Goal: Transaction & Acquisition: Purchase product/service

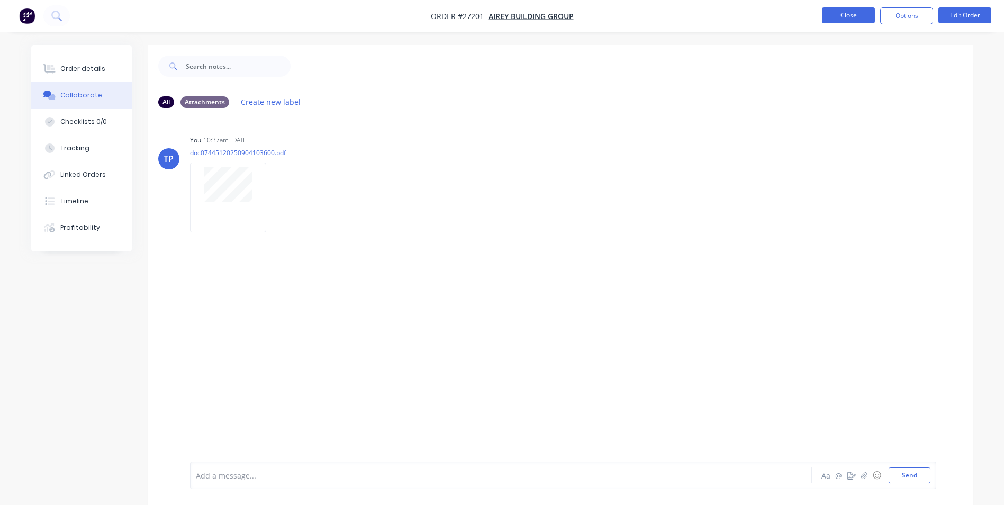
click at [835, 15] on button "Close" at bounding box center [848, 15] width 53 height 16
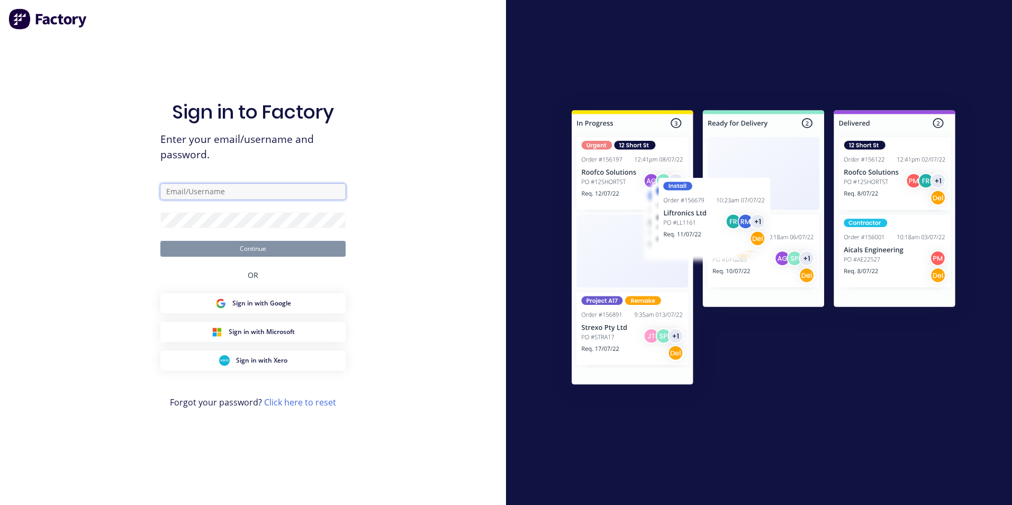
type input "[PERSON_NAME][EMAIL_ADDRESS][PERSON_NAME][DOMAIN_NAME]"
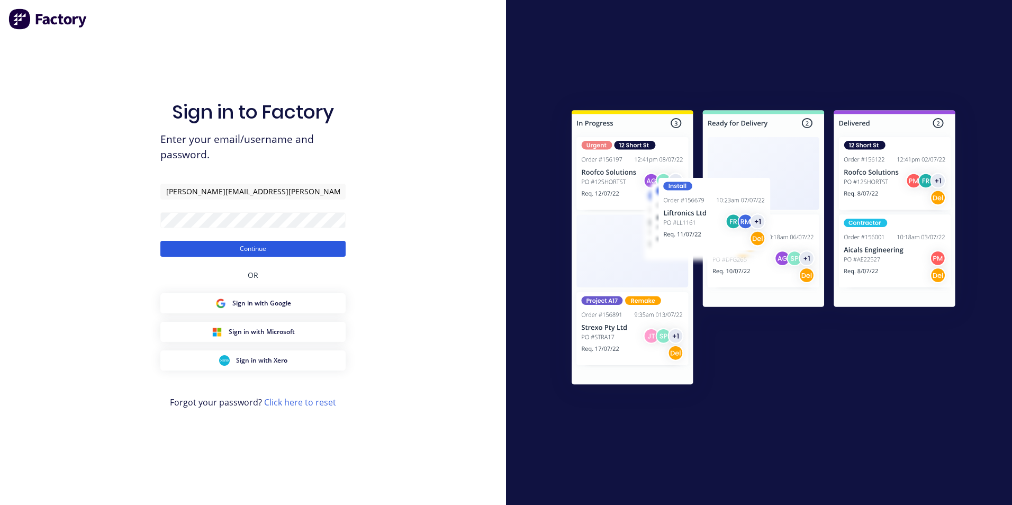
click at [286, 246] on button "Continue" at bounding box center [252, 249] width 185 height 16
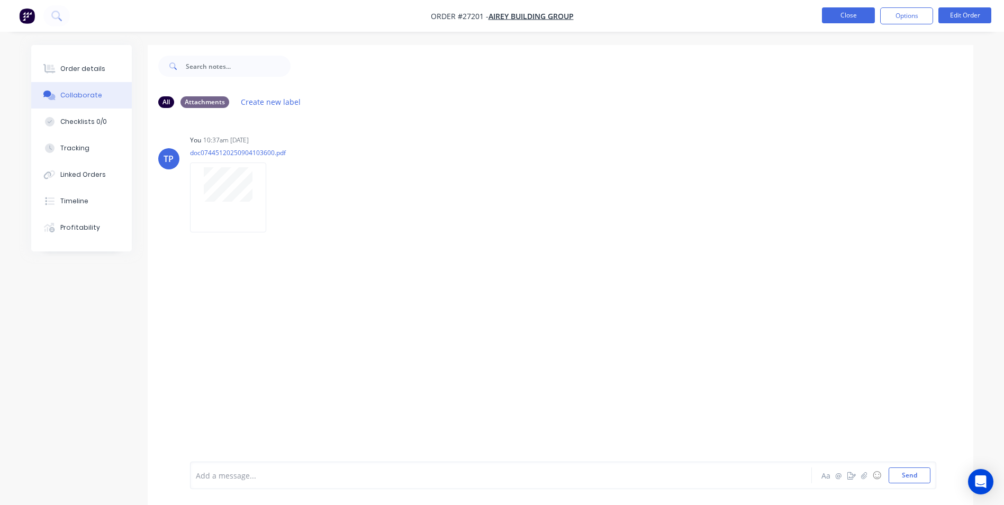
click at [862, 12] on button "Close" at bounding box center [848, 15] width 53 height 16
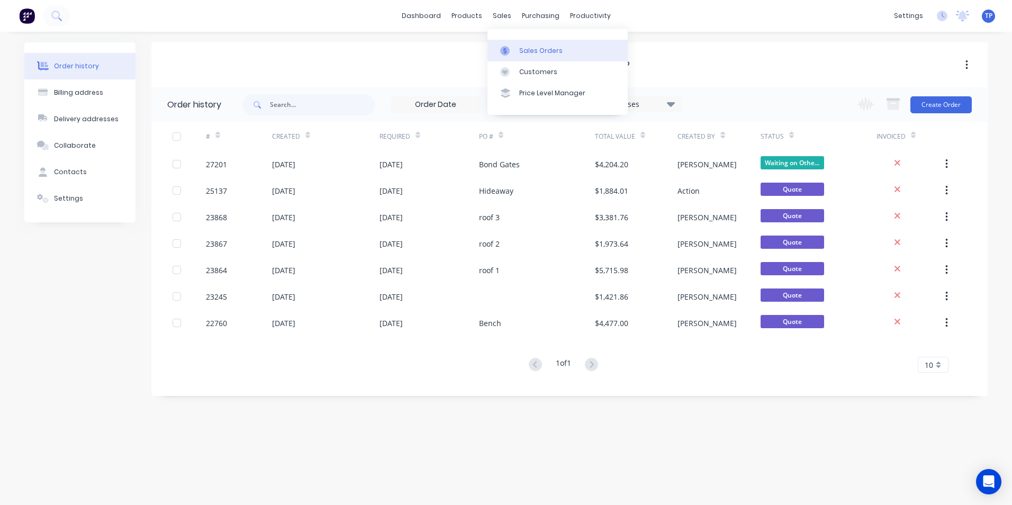
click at [521, 49] on div "Sales Orders" at bounding box center [540, 51] width 43 height 10
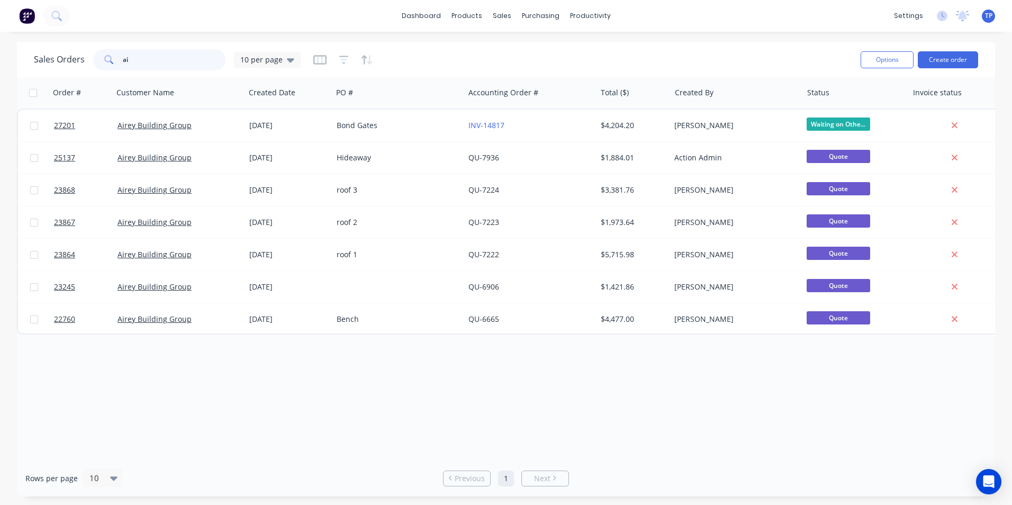
type input "a"
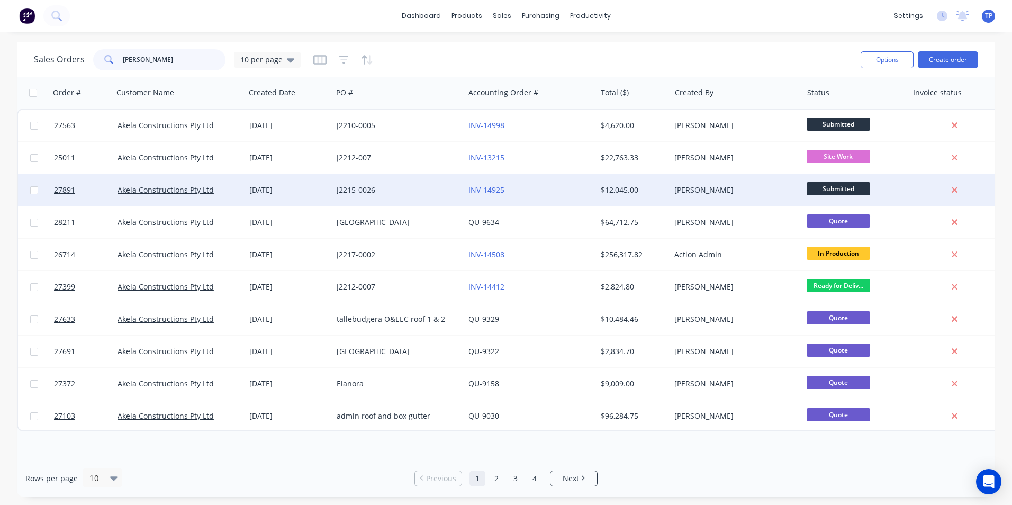
type input "[PERSON_NAME]"
click at [541, 191] on div "INV-14925" at bounding box center [526, 190] width 117 height 11
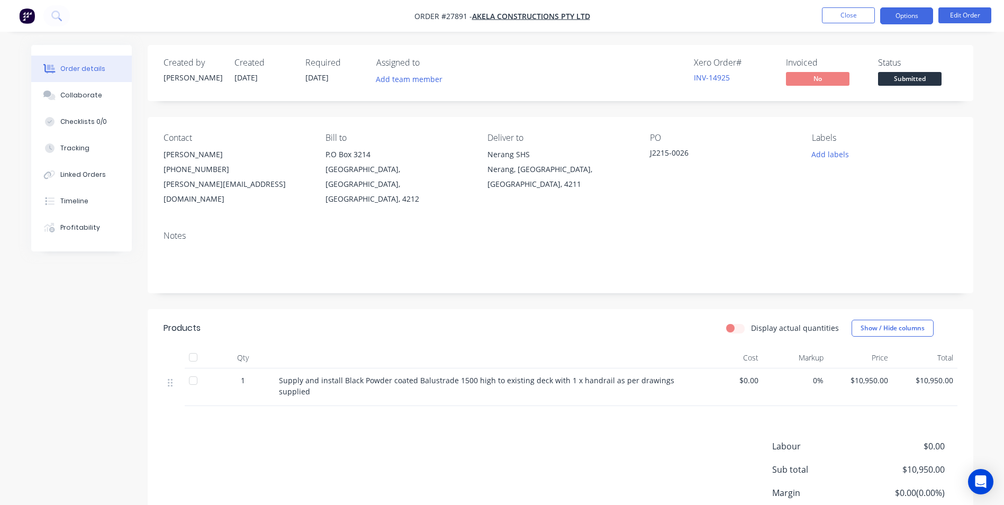
click at [919, 15] on button "Options" at bounding box center [906, 15] width 53 height 17
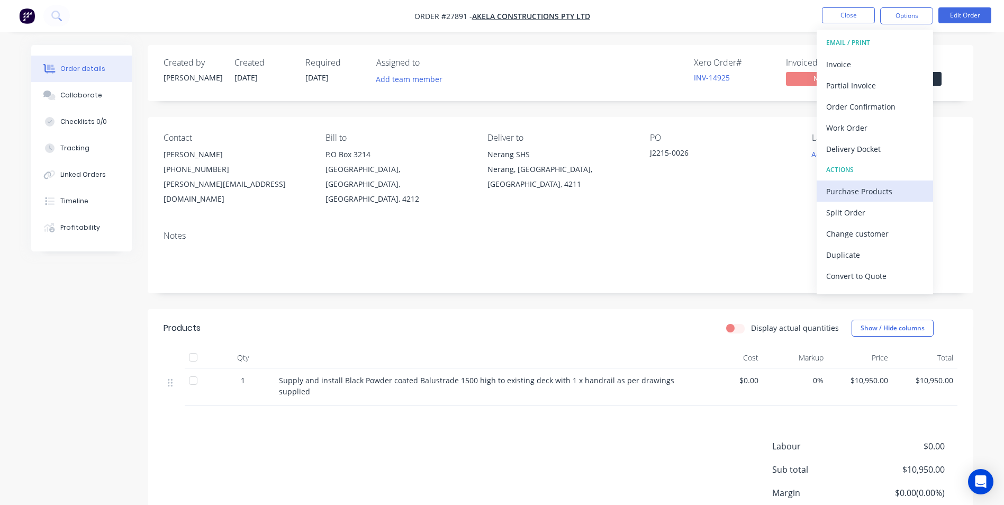
click at [836, 189] on div "Purchase Products" at bounding box center [874, 191] width 97 height 15
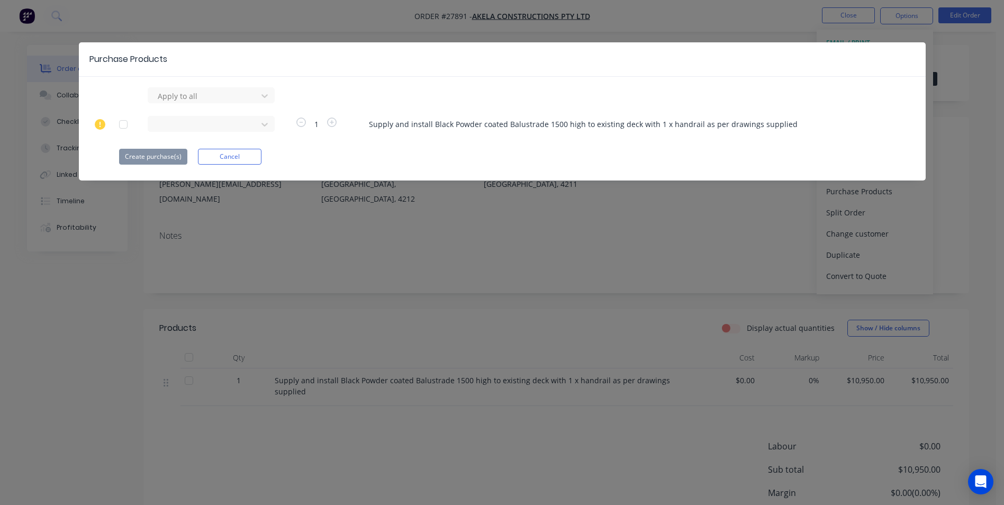
click at [122, 125] on div at bounding box center [123, 124] width 21 height 21
click at [143, 156] on button "Create purchase(s)" at bounding box center [153, 157] width 68 height 16
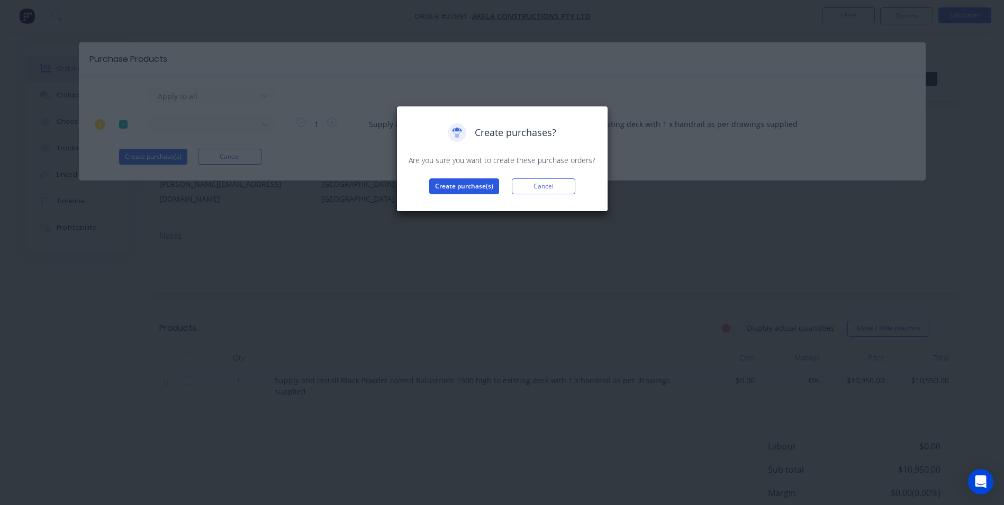
click at [448, 185] on button "Create purchase(s)" at bounding box center [464, 186] width 70 height 16
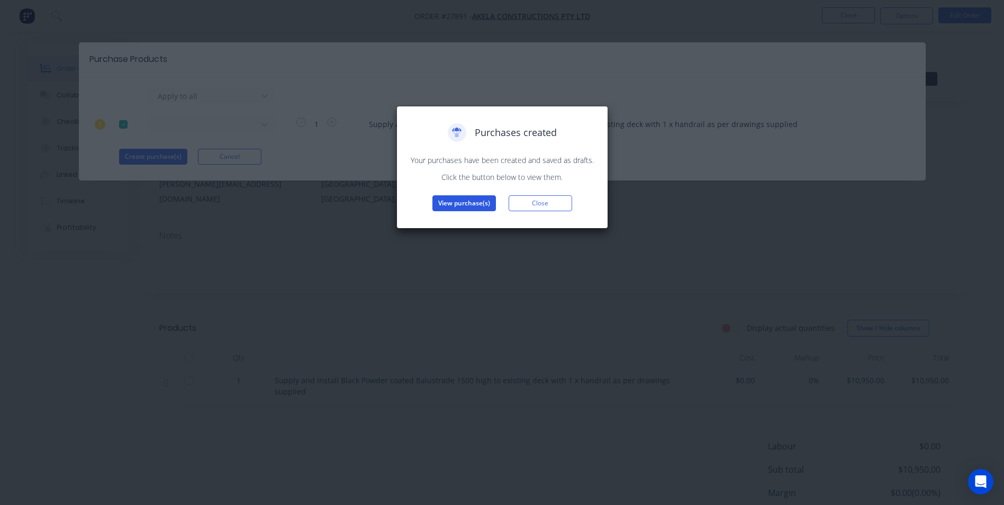
click at [448, 203] on button "View purchase(s)" at bounding box center [463, 203] width 63 height 16
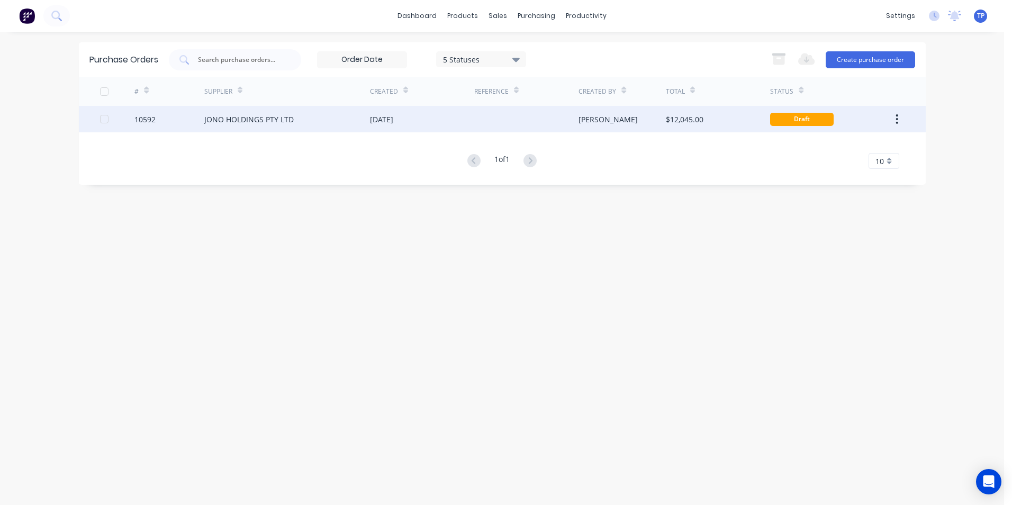
click at [330, 120] on div "JONO HOLDINGS PTY LTD" at bounding box center [287, 119] width 166 height 26
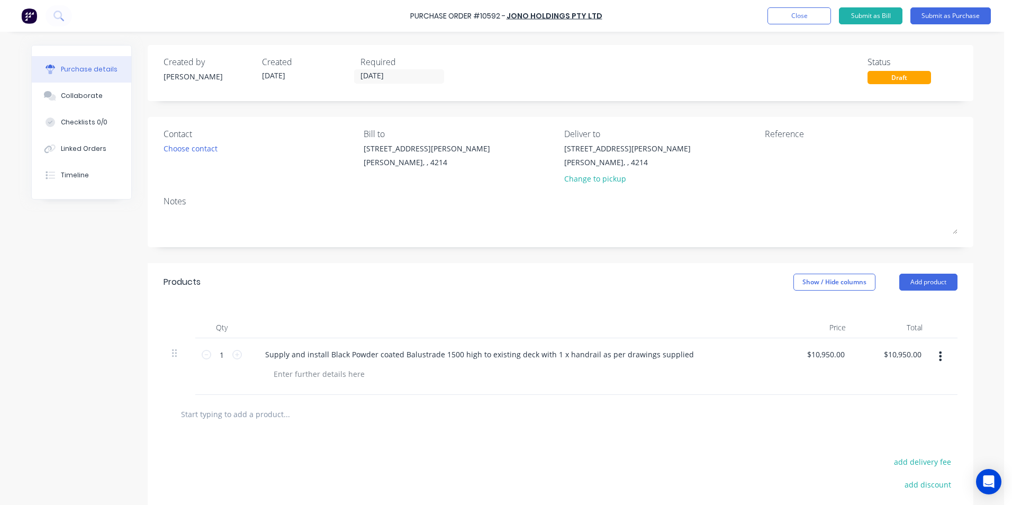
click at [690, 359] on div "Supply and install Black Powder coated Balustrade 1500 high to existing deck wi…" at bounding box center [513, 354] width 512 height 15
click at [676, 352] on div "Supply and install Black Powder coated Balustrade 1500 high to existing deck wi…" at bounding box center [479, 354] width 445 height 15
click at [221, 350] on input "1" at bounding box center [221, 355] width 21 height 16
type input "10"
type input "$109,500.00"
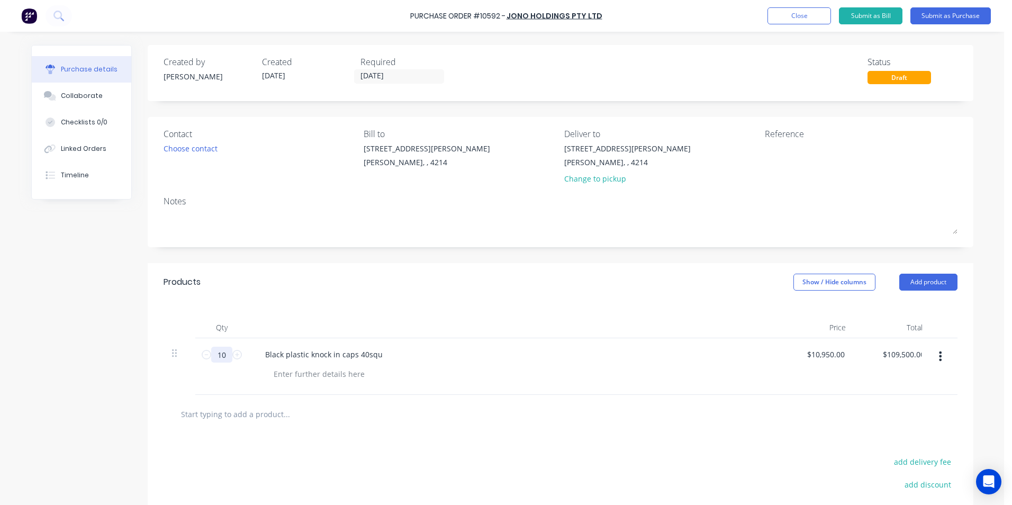
type input "100"
type input "$1,095,000.00"
type input "100"
click at [393, 354] on div "Black plastic knock in caps 40squ" at bounding box center [513, 354] width 512 height 15
click at [381, 353] on div "Black plastic knock in caps 40squ" at bounding box center [324, 354] width 134 height 15
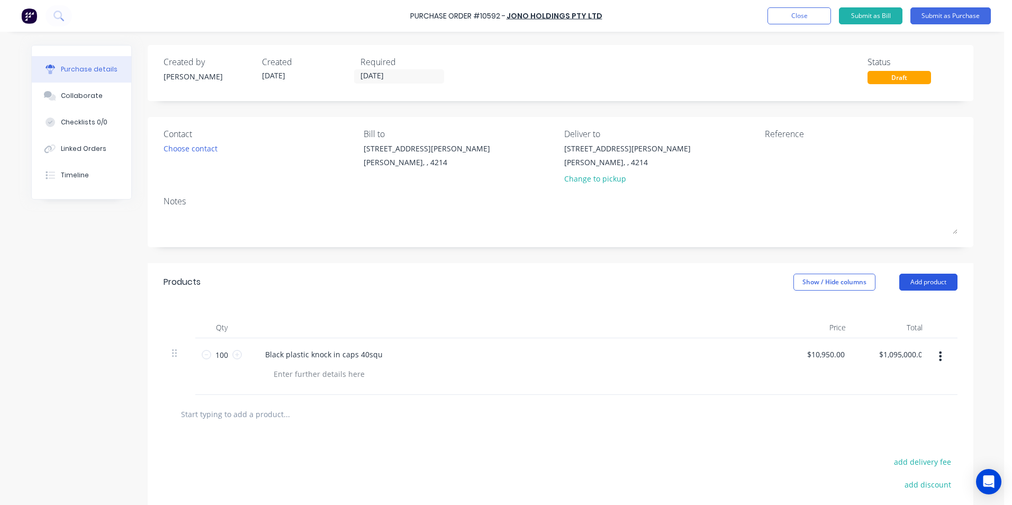
click at [909, 284] on button "Add product" at bounding box center [928, 282] width 58 height 17
click at [870, 330] on div "Basic product" at bounding box center [906, 330] width 81 height 15
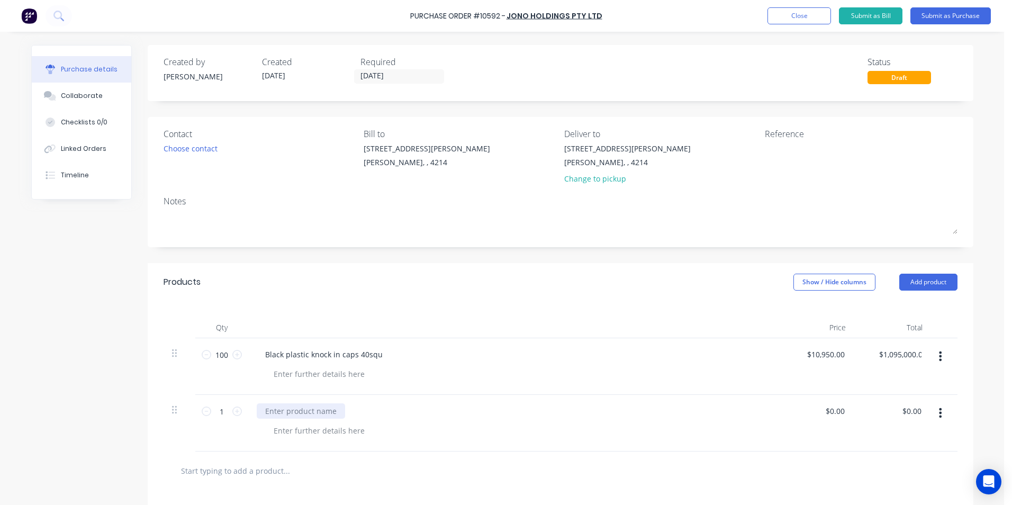
click at [284, 412] on div at bounding box center [301, 410] width 88 height 15
click at [214, 410] on input "1" at bounding box center [221, 411] width 21 height 16
type input "12"
click at [389, 429] on div at bounding box center [517, 430] width 504 height 15
click at [384, 410] on div "Fence brackets 40 x 40 Double lug" at bounding box center [326, 410] width 138 height 15
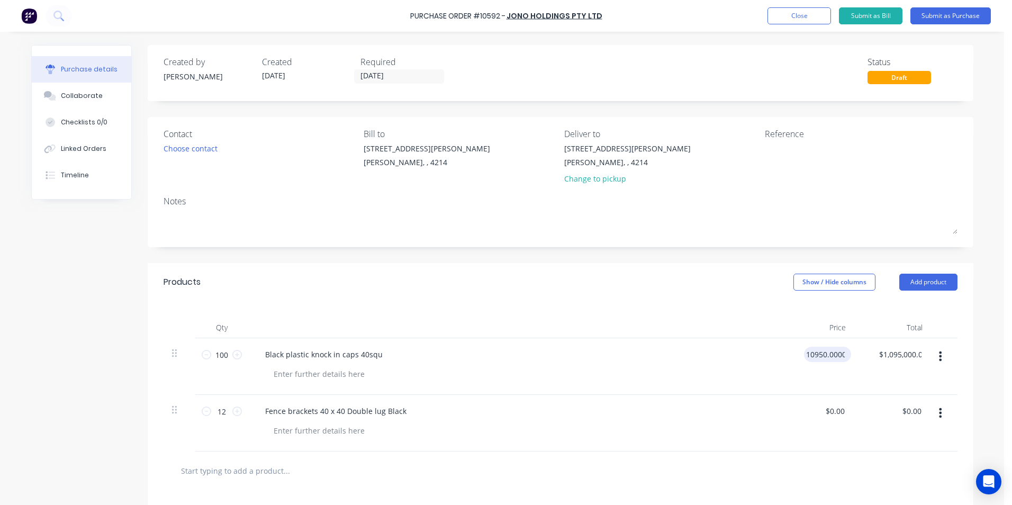
click at [840, 356] on input "10950.0000" at bounding box center [825, 354] width 43 height 15
type input "$0.00"
click at [834, 475] on div at bounding box center [560, 470] width 777 height 21
click at [954, 14] on button "Submit as Purchase" at bounding box center [950, 15] width 80 height 17
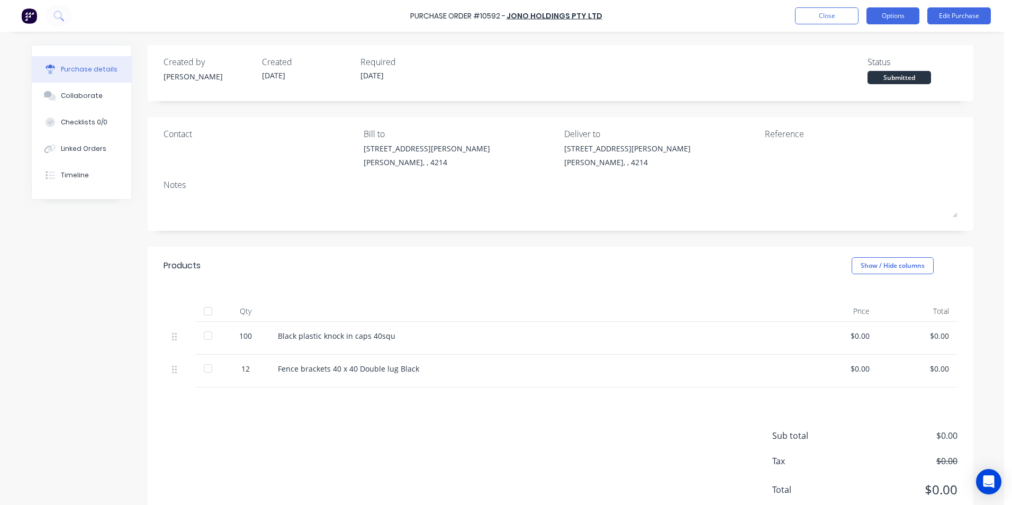
click at [917, 13] on button "Options" at bounding box center [892, 15] width 53 height 17
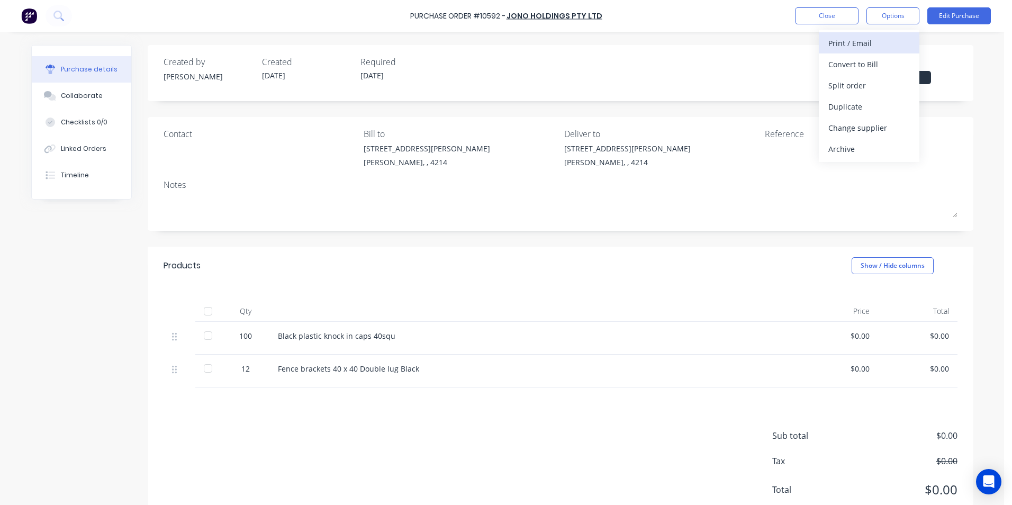
click at [829, 47] on div "Print / Email" at bounding box center [868, 42] width 81 height 15
click at [836, 88] on div "Without pricing" at bounding box center [868, 85] width 81 height 15
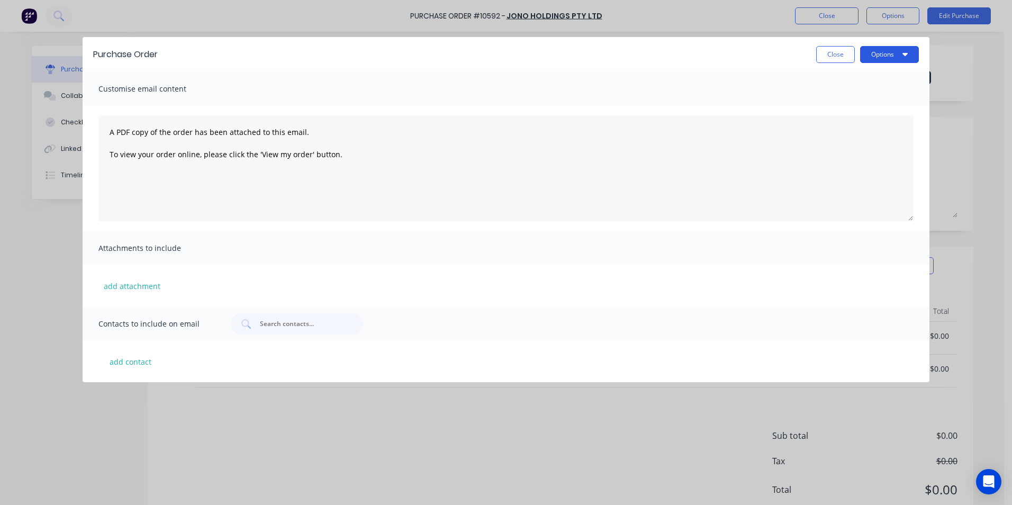
click at [871, 57] on button "Options" at bounding box center [889, 54] width 59 height 17
click at [847, 79] on div "Print" at bounding box center [867, 81] width 81 height 15
click at [835, 51] on button "Close" at bounding box center [835, 54] width 39 height 17
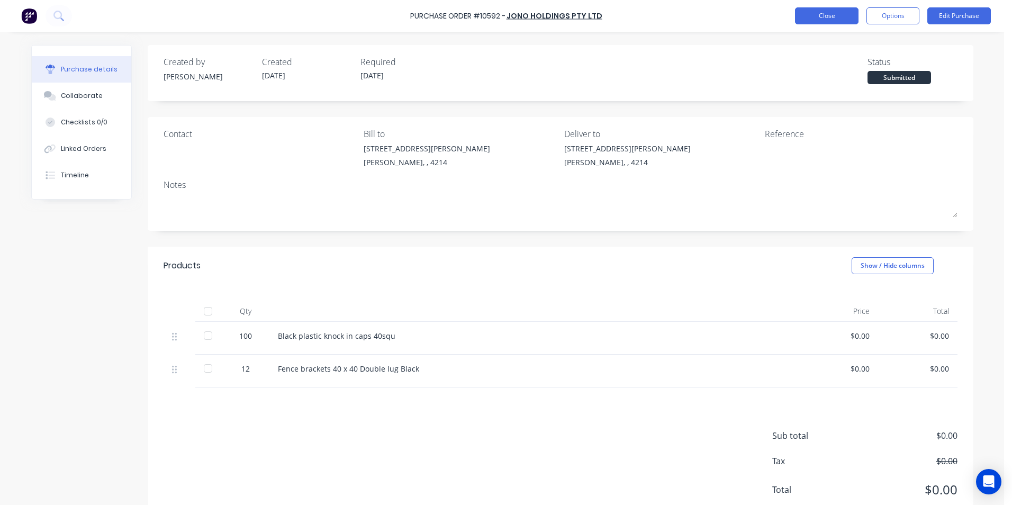
click at [809, 17] on button "Close" at bounding box center [826, 15] width 63 height 17
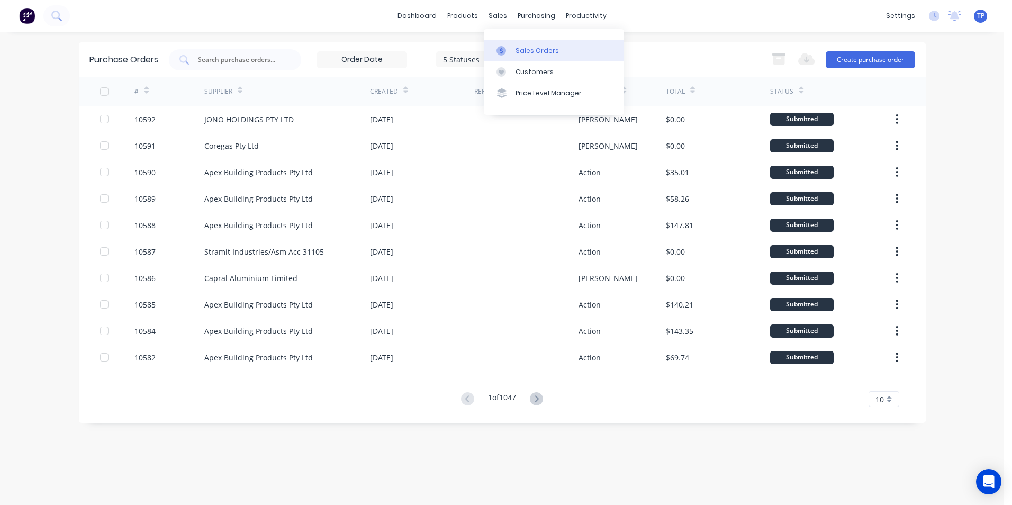
click at [526, 46] on div "Sales Orders" at bounding box center [536, 51] width 43 height 10
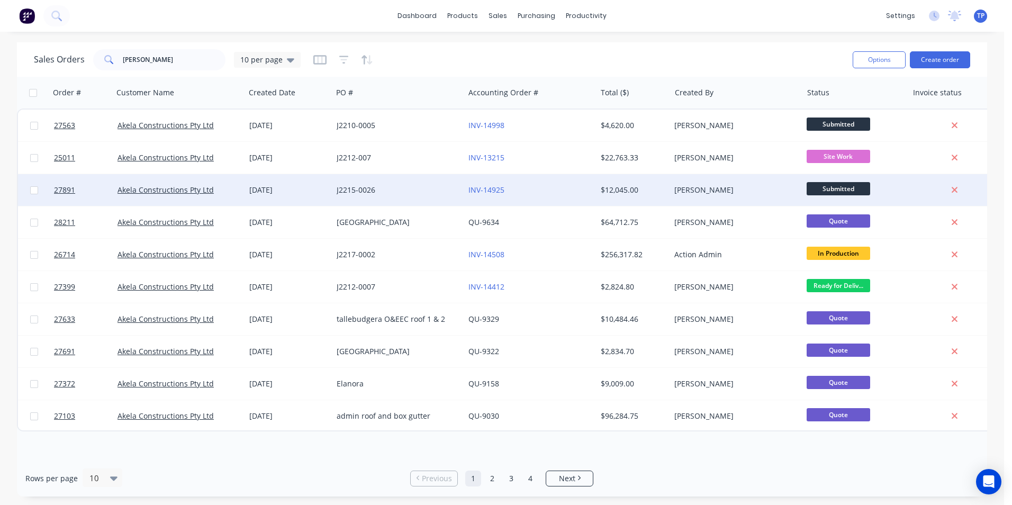
click at [417, 194] on div "J2215-0026" at bounding box center [394, 190] width 117 height 11
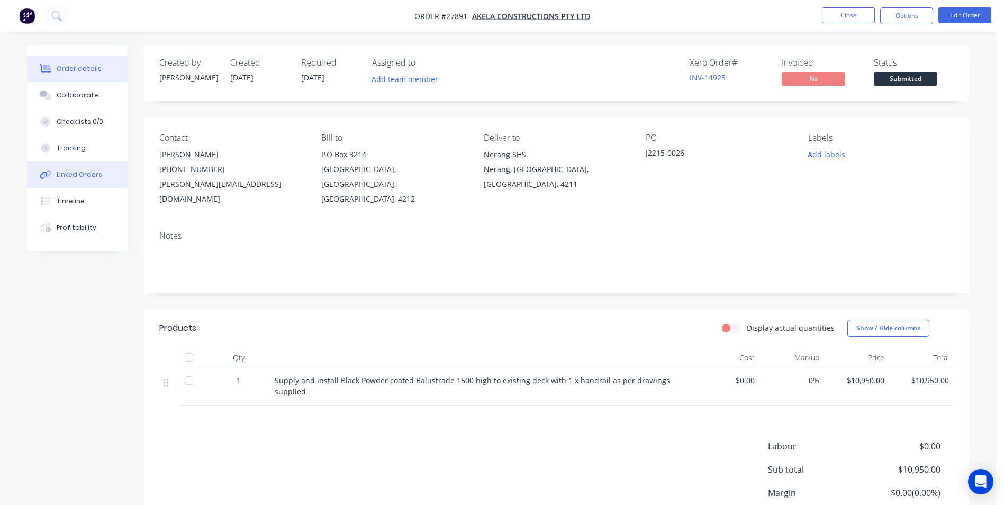
click at [66, 171] on div "Linked Orders" at bounding box center [80, 175] width 46 height 10
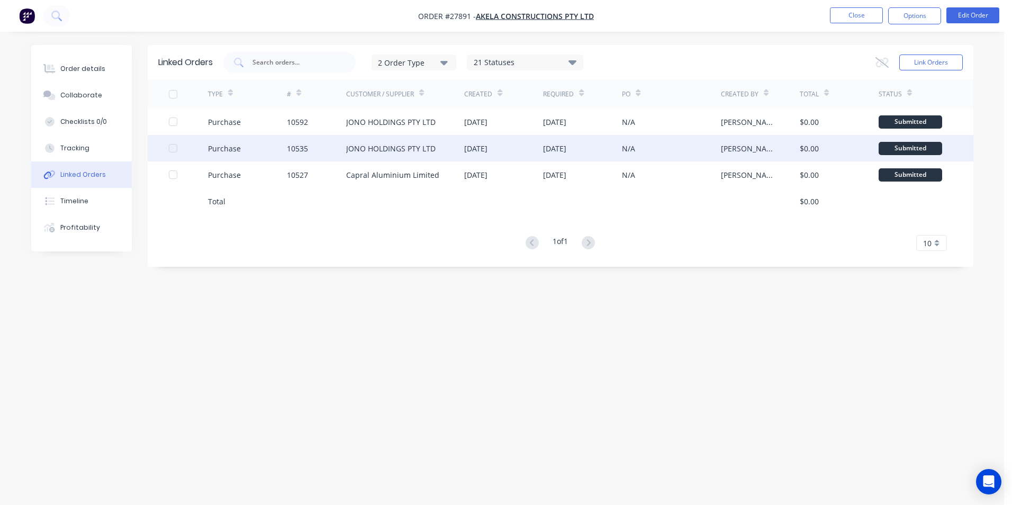
click at [394, 148] on div "JONO HOLDINGS PTY LTD" at bounding box center [390, 148] width 89 height 11
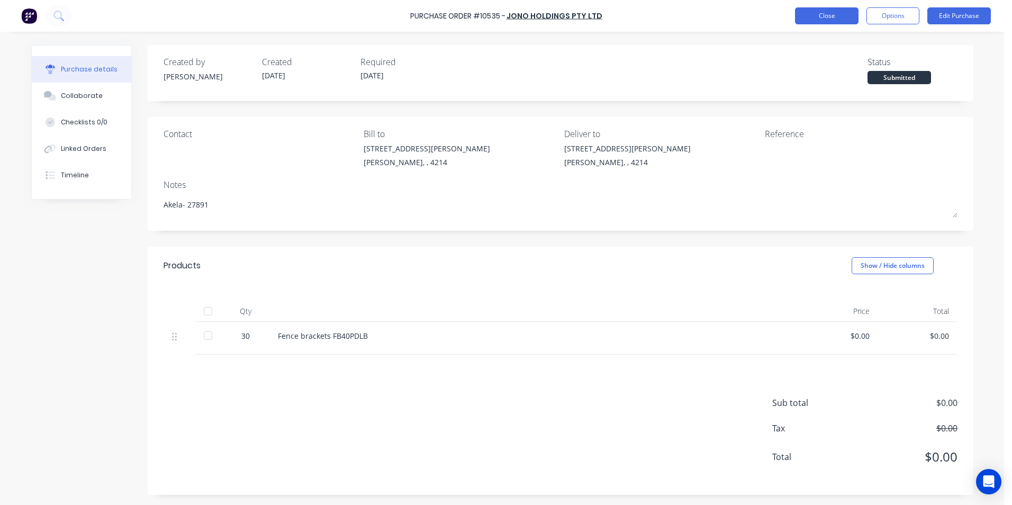
click at [806, 14] on button "Close" at bounding box center [826, 15] width 63 height 17
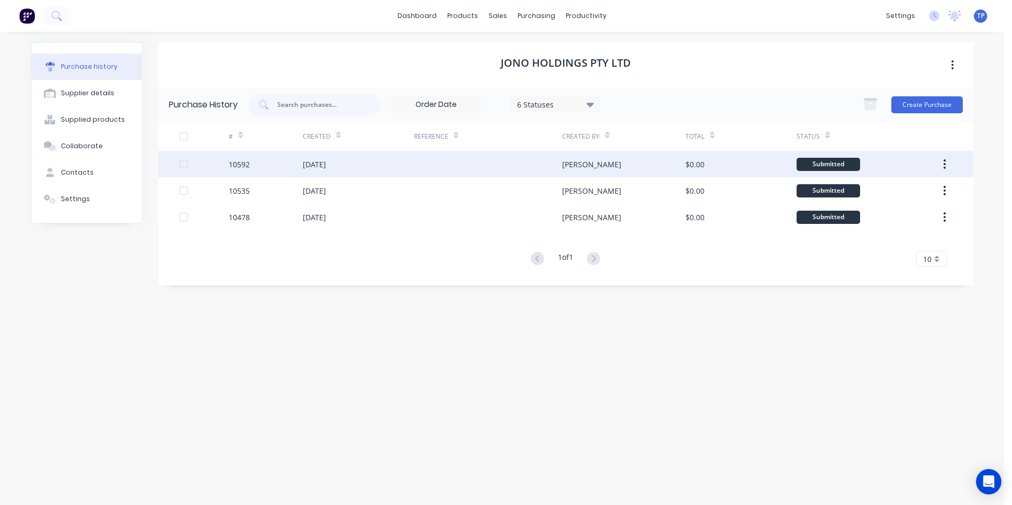
click at [354, 166] on div "[DATE]" at bounding box center [358, 164] width 111 height 26
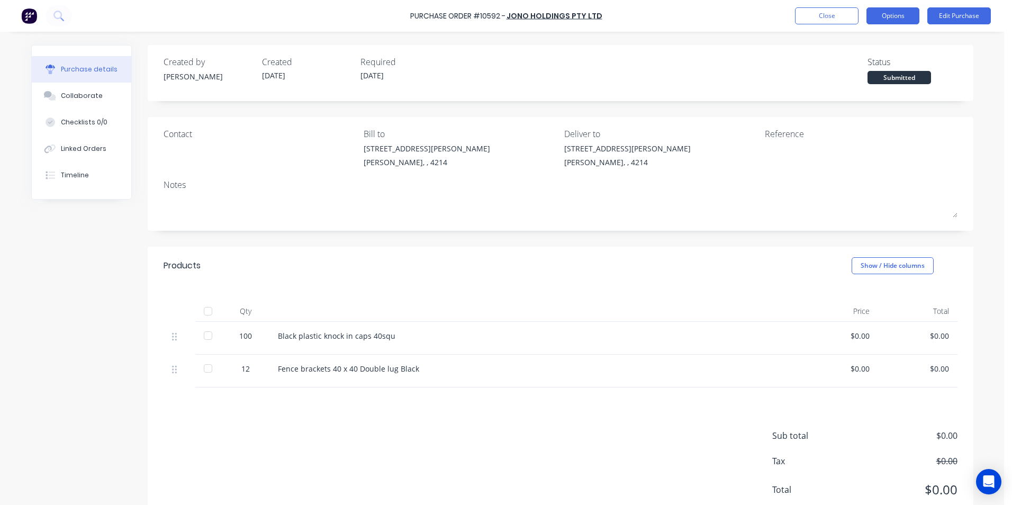
click at [877, 14] on button "Options" at bounding box center [892, 15] width 53 height 17
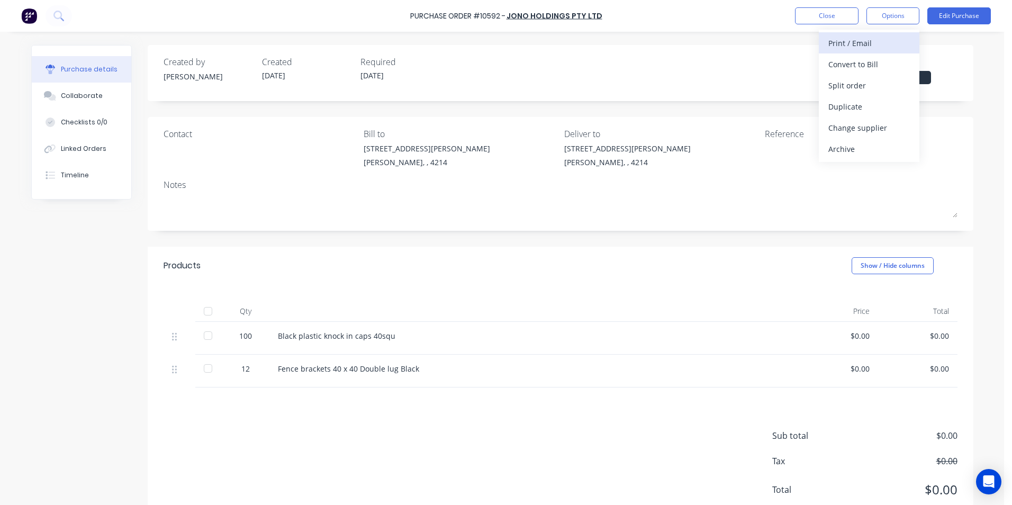
click at [850, 44] on div "Print / Email" at bounding box center [868, 42] width 81 height 15
click at [837, 83] on div "Without pricing" at bounding box center [868, 85] width 81 height 15
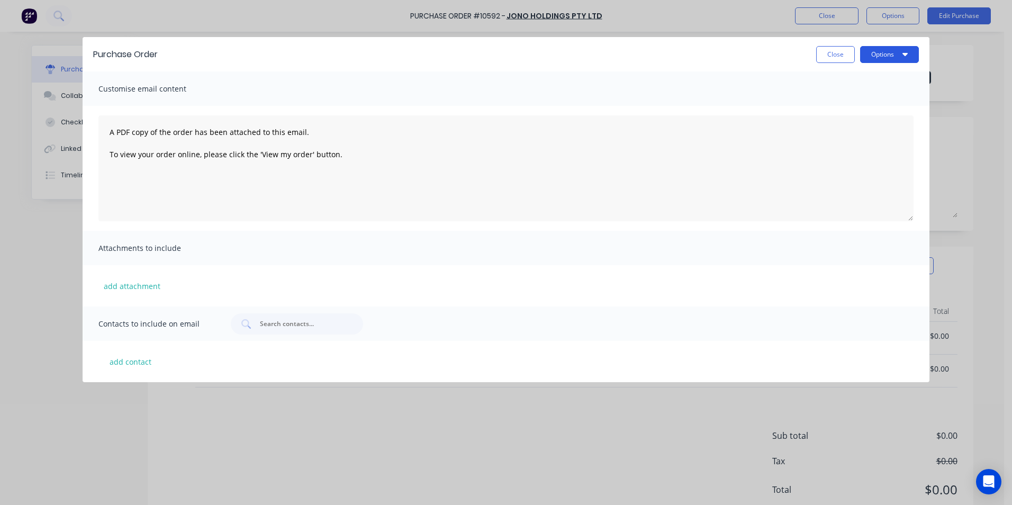
click at [875, 57] on button "Options" at bounding box center [889, 54] width 59 height 17
click at [843, 81] on div "Print" at bounding box center [867, 81] width 81 height 15
click at [843, 48] on button "Close" at bounding box center [835, 54] width 39 height 17
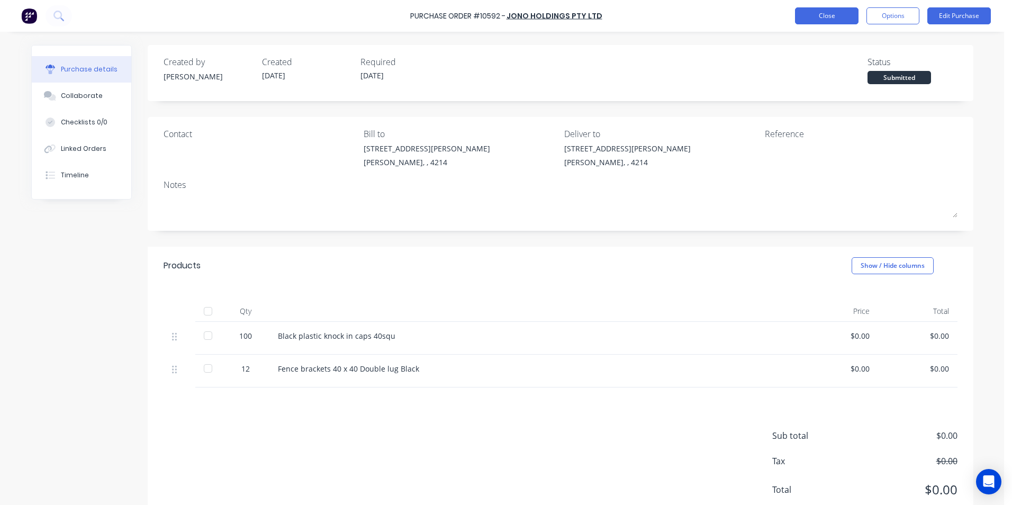
click at [806, 13] on button "Close" at bounding box center [826, 15] width 63 height 17
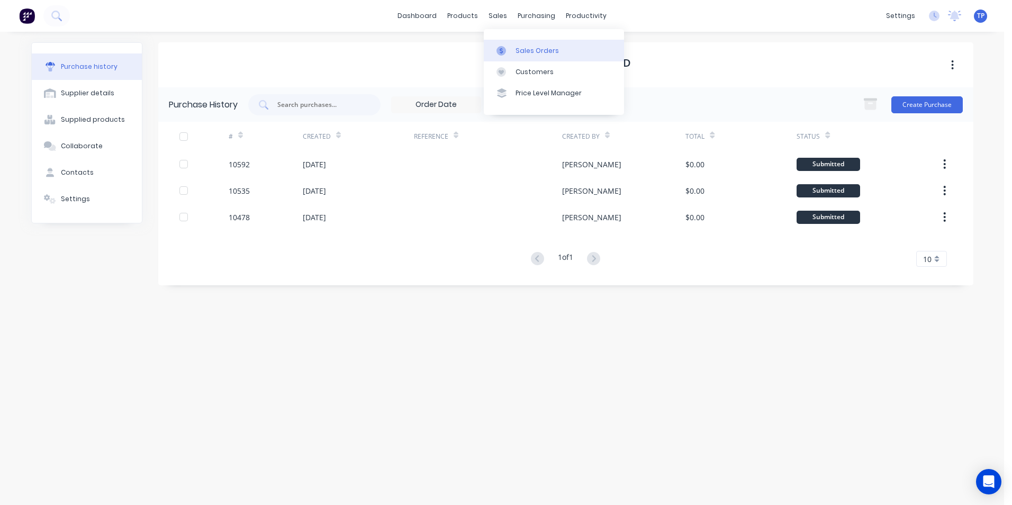
click at [527, 52] on div "Sales Orders" at bounding box center [536, 51] width 43 height 10
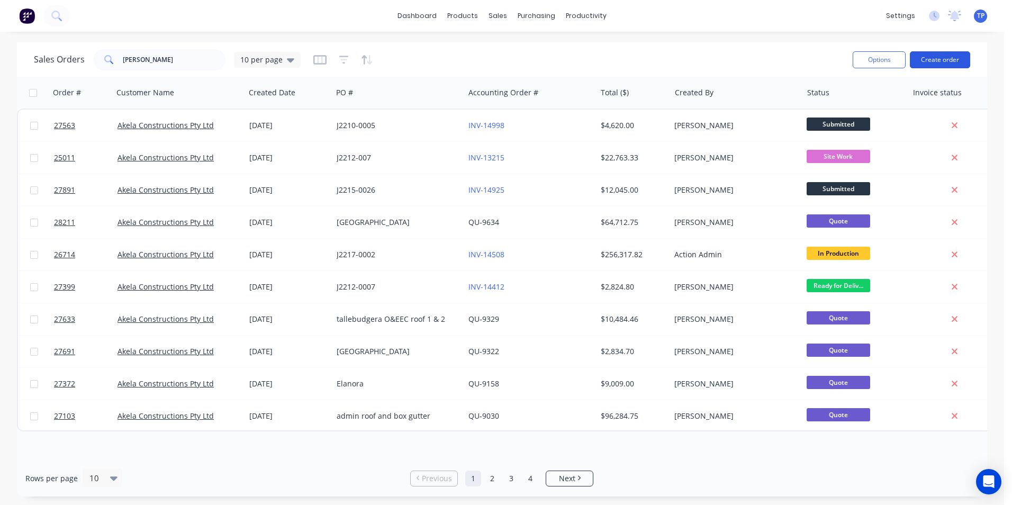
click at [940, 57] on button "Create order" at bounding box center [939, 59] width 60 height 17
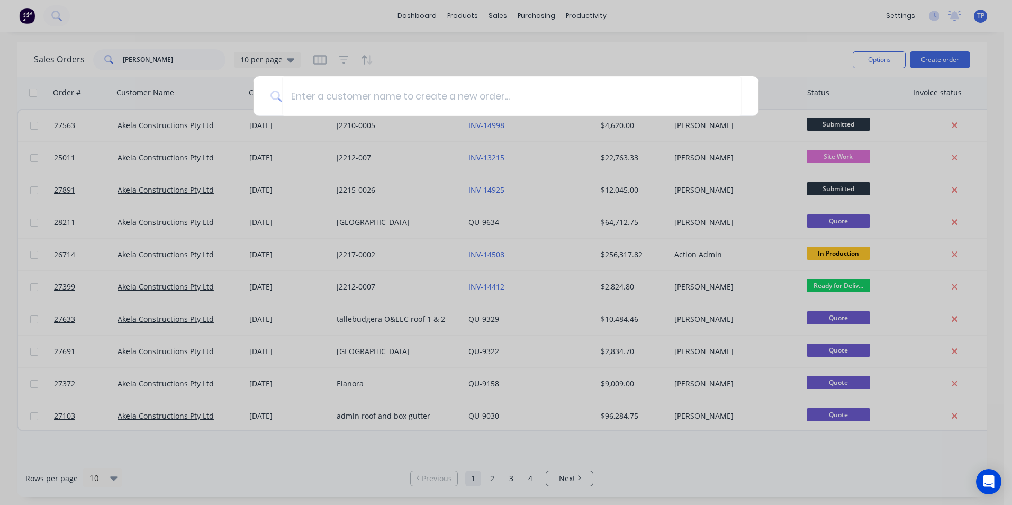
click at [174, 60] on div at bounding box center [506, 252] width 1012 height 505
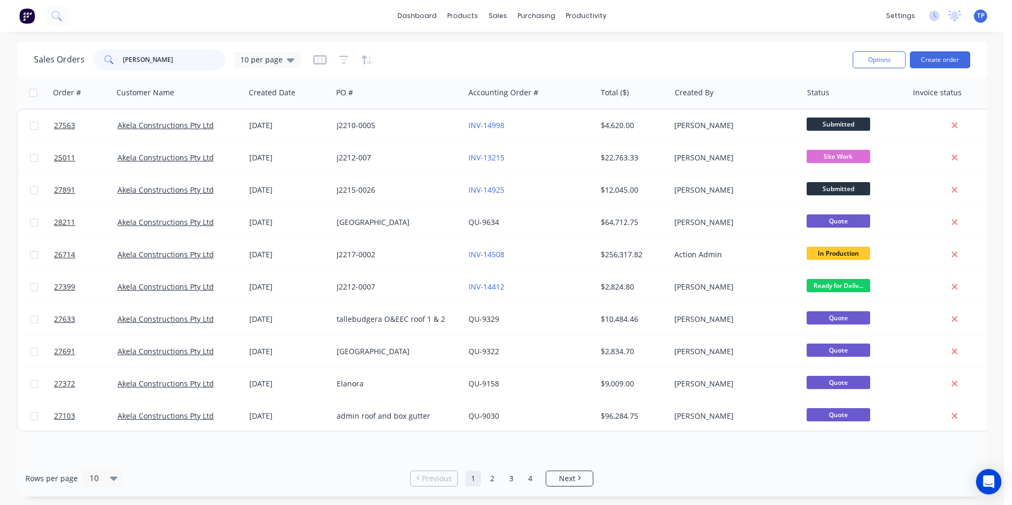
click at [153, 55] on input "[PERSON_NAME]" at bounding box center [174, 59] width 103 height 21
type input "a"
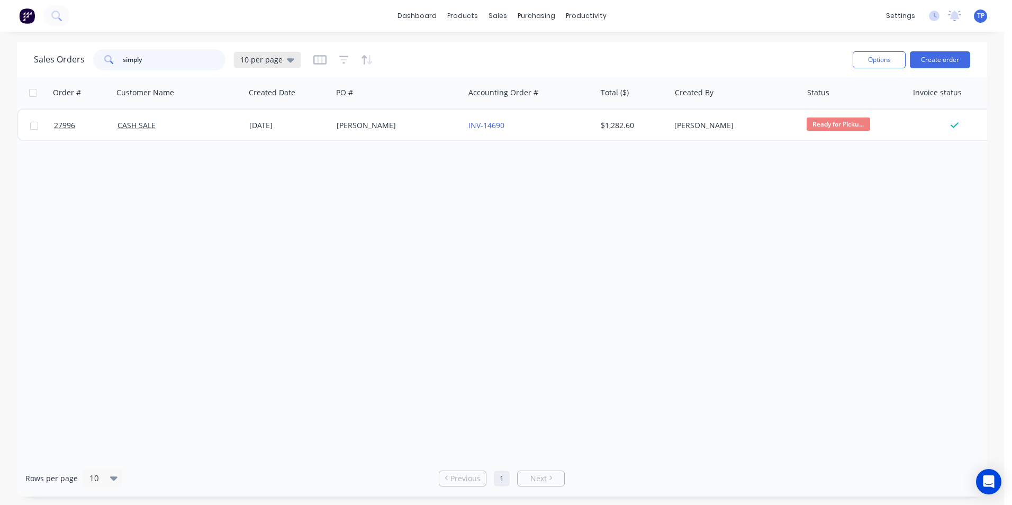
type input "simply"
click at [290, 59] on icon at bounding box center [290, 60] width 7 height 4
click at [257, 192] on button "Archived" at bounding box center [297, 192] width 121 height 12
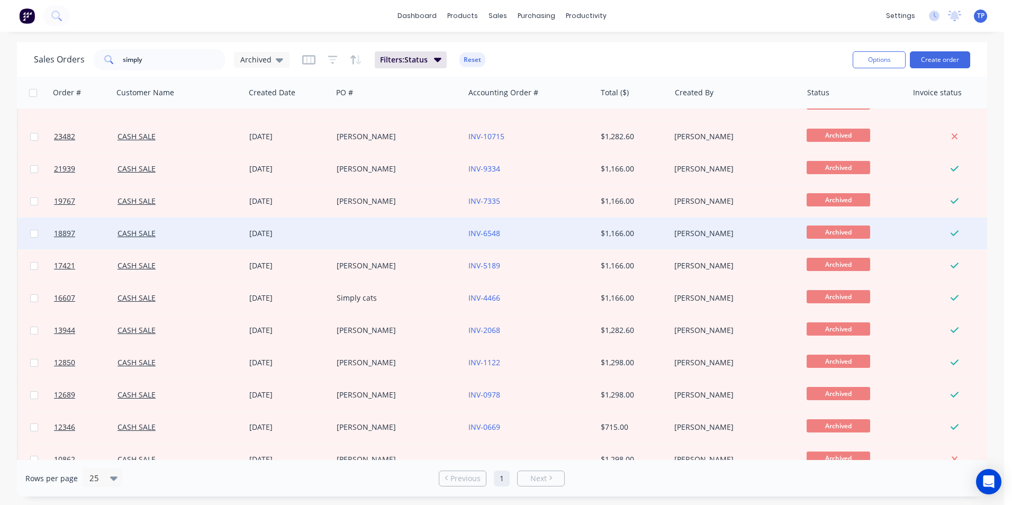
scroll to position [138, 0]
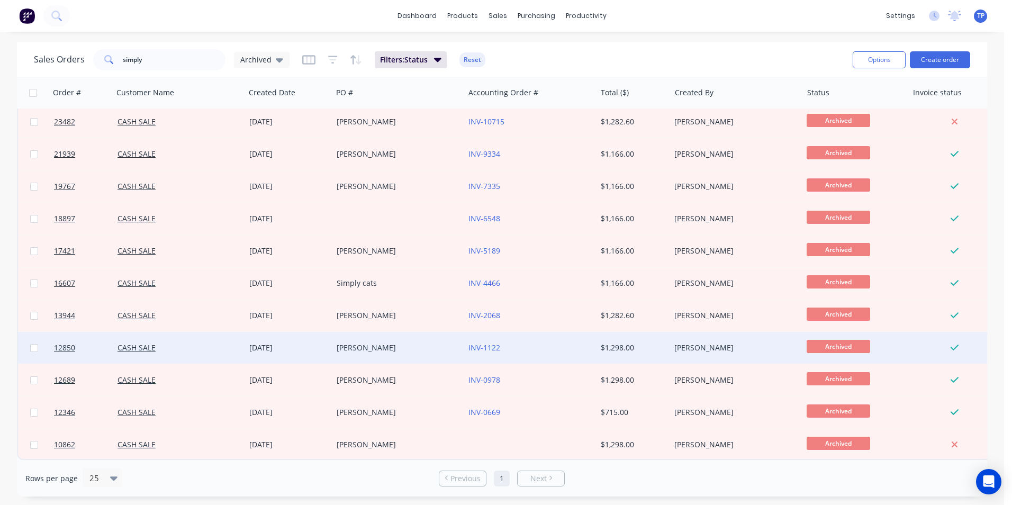
click at [410, 348] on div "[PERSON_NAME]" at bounding box center [398, 348] width 132 height 32
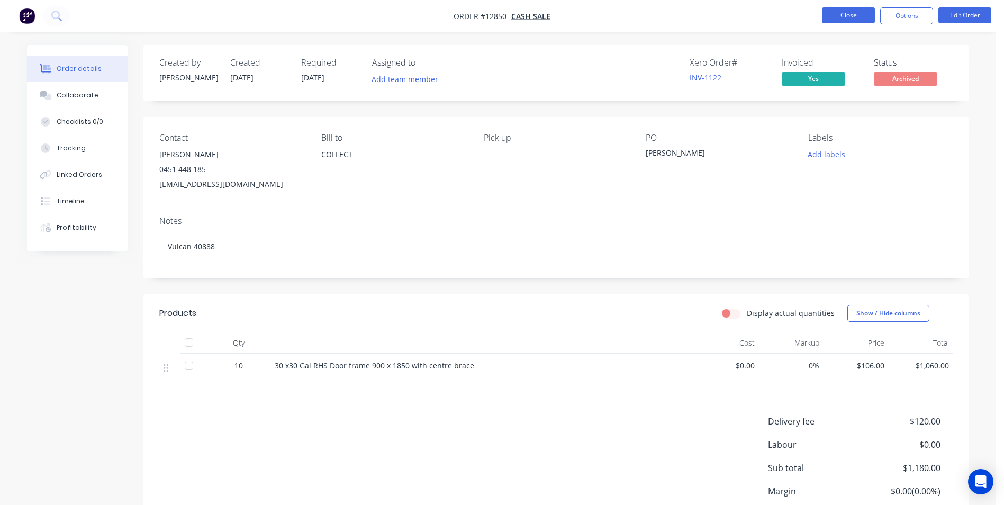
click at [831, 15] on button "Close" at bounding box center [848, 15] width 53 height 16
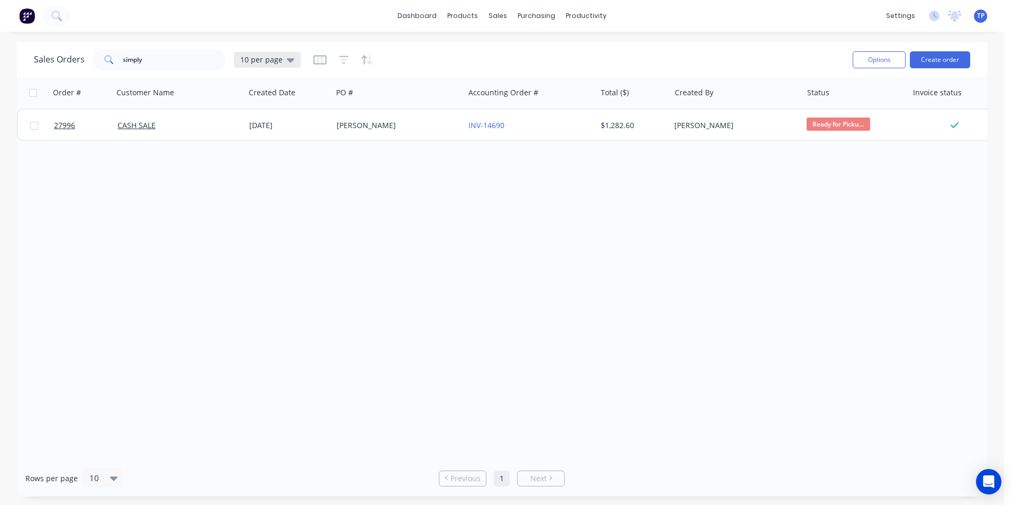
click at [289, 59] on icon at bounding box center [290, 60] width 7 height 4
click at [268, 190] on button "Archived" at bounding box center [297, 192] width 121 height 12
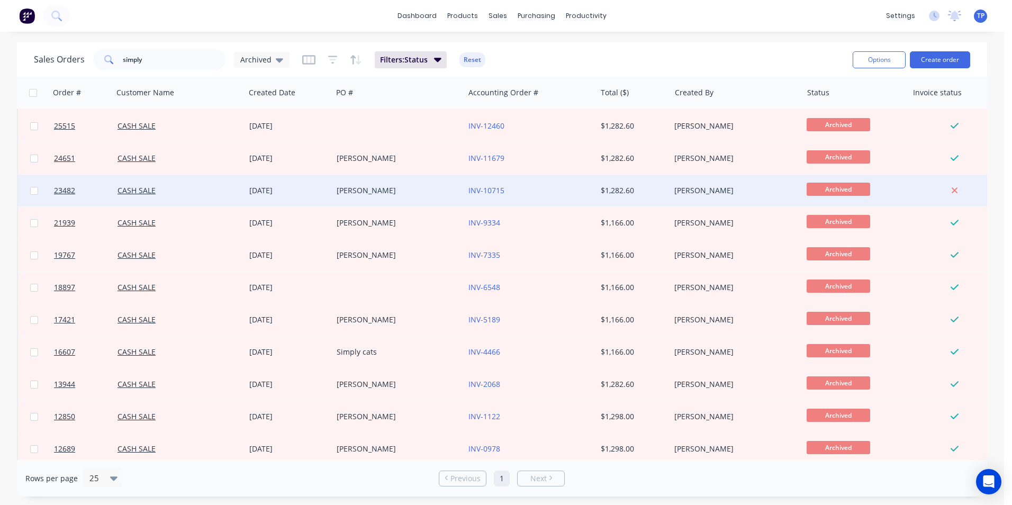
scroll to position [138, 0]
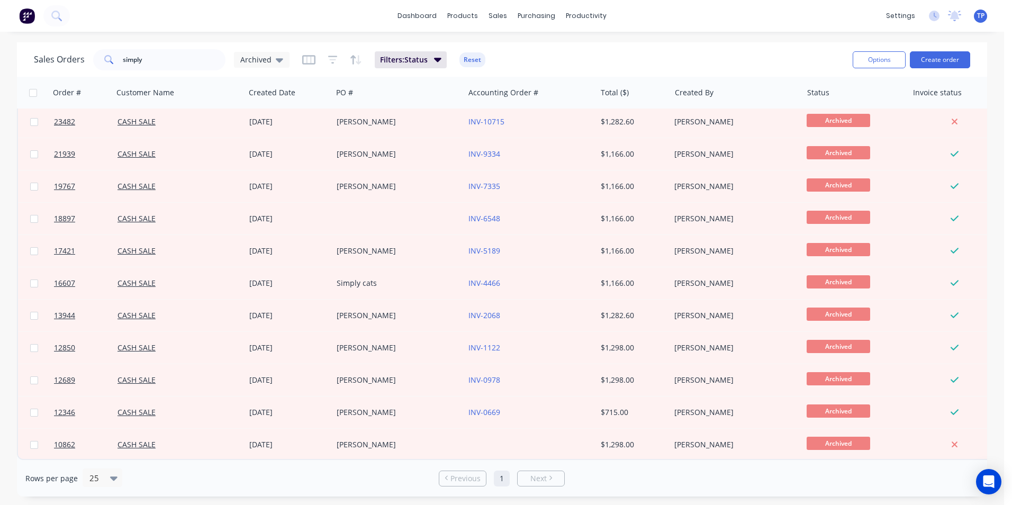
click at [366, 477] on div "Rows per page 25 Previous 1 Next" at bounding box center [502, 478] width 970 height 37
click at [260, 20] on div "dashboard products sales purchasing productivity dashboard products Product Cat…" at bounding box center [502, 16] width 1004 height 32
